Goal: Information Seeking & Learning: Learn about a topic

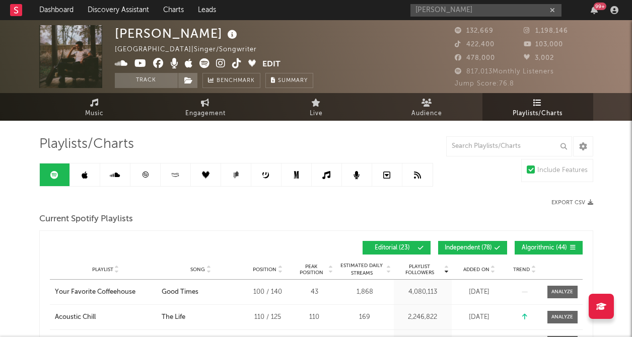
click at [462, 14] on input "[PERSON_NAME]" at bounding box center [485, 10] width 151 height 13
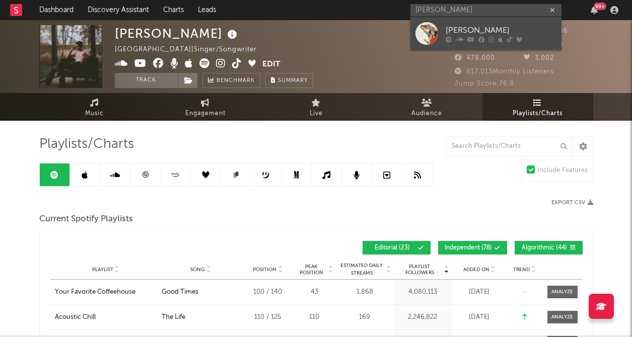
type input "[PERSON_NAME]"
click at [475, 19] on link "[PERSON_NAME]" at bounding box center [485, 33] width 151 height 33
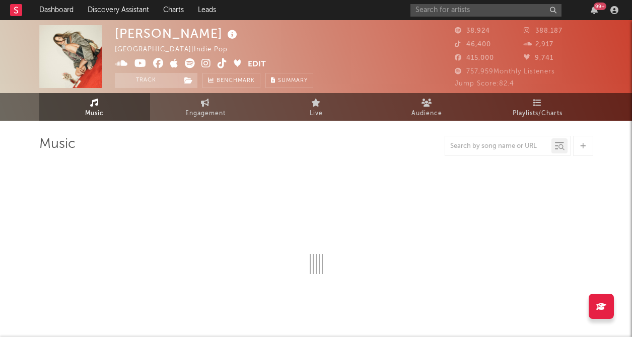
select select "6m"
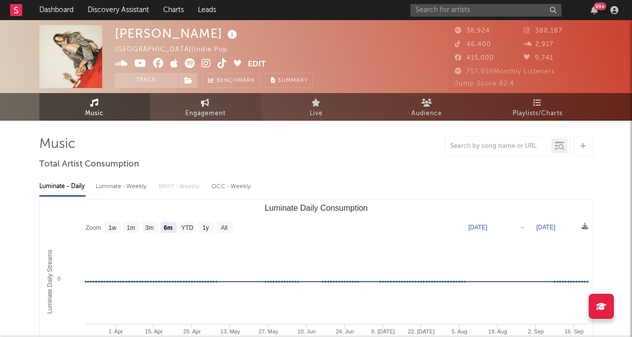
click at [204, 114] on span "Engagement" at bounding box center [205, 114] width 40 height 12
select select "1w"
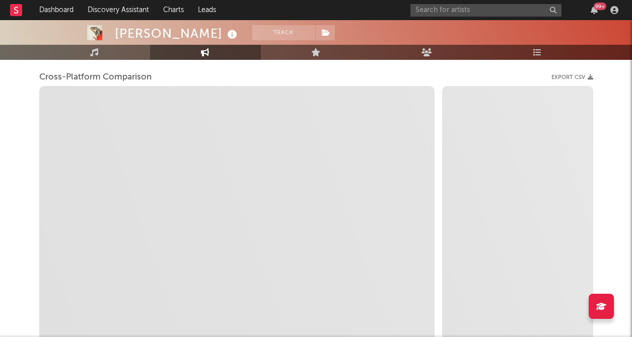
scroll to position [127, 0]
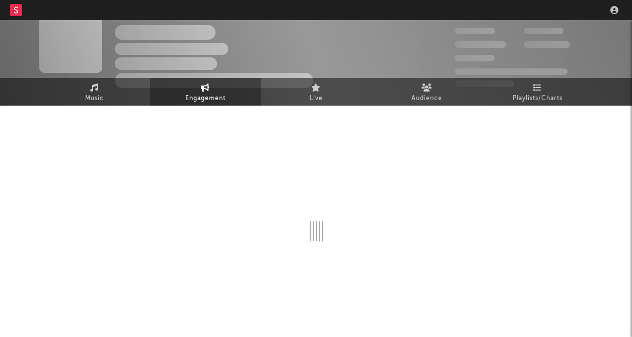
select select "1w"
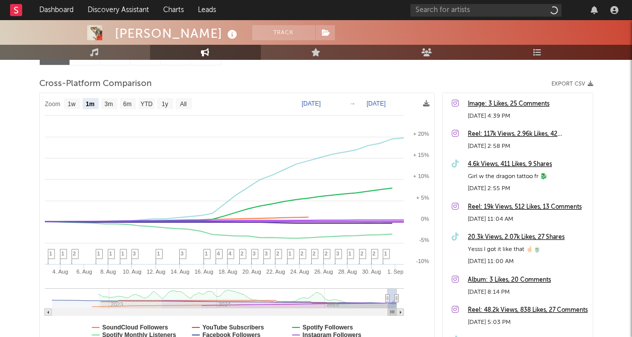
scroll to position [119, 0]
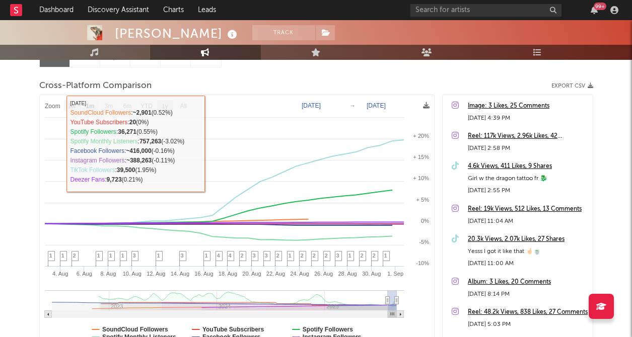
click at [168, 107] on text "1y" at bounding box center [165, 106] width 7 height 7
select select "1y"
type input "2024-09-01"
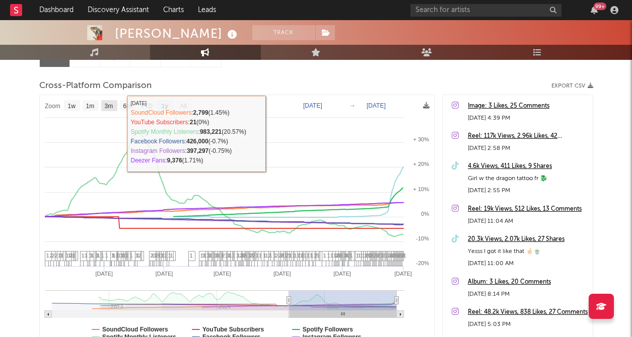
click at [109, 104] on text "3m" at bounding box center [108, 106] width 9 height 7
select select "3m"
type input "2025-06-01"
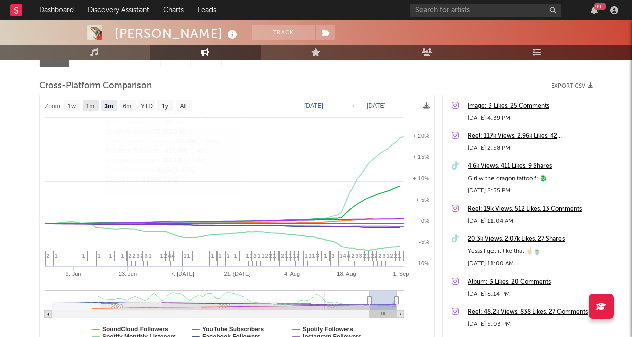
click at [90, 102] on g "1m" at bounding box center [91, 105] width 16 height 11
select select "1m"
type input "2025-08-01"
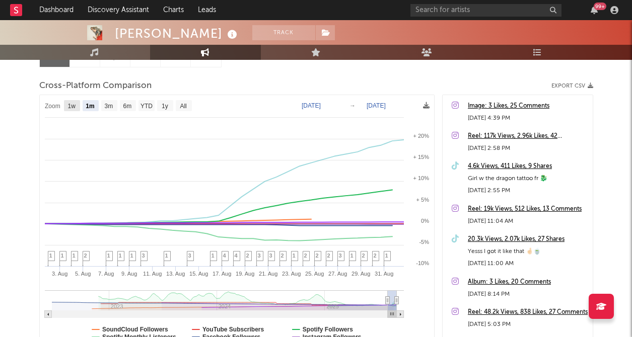
click at [71, 108] on text "1w" at bounding box center [71, 106] width 8 height 7
select select "1w"
type input "2025-08-26"
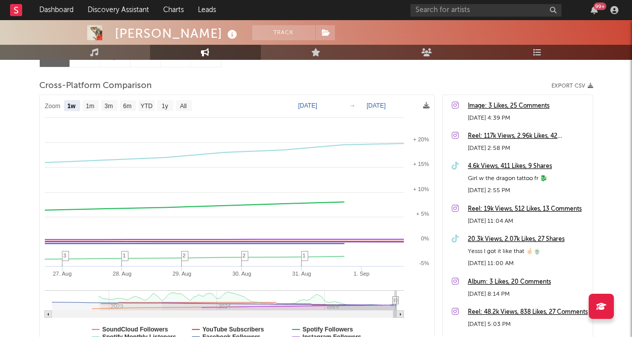
select select "1w"
